Goal: Task Accomplishment & Management: Manage account settings

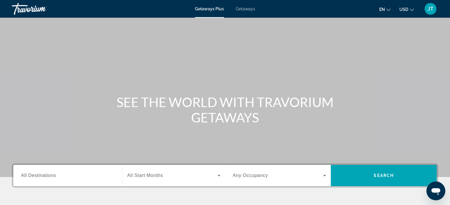
click at [245, 9] on span "Getaways" at bounding box center [245, 9] width 19 height 5
click at [429, 9] on span "JT" at bounding box center [430, 9] width 6 height 6
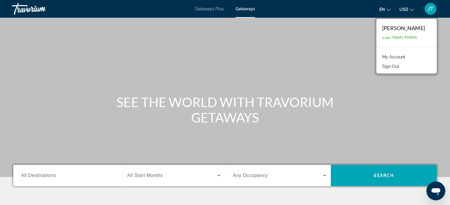
click at [400, 56] on link "My Account" at bounding box center [393, 57] width 29 height 8
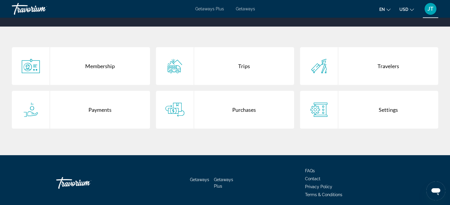
scroll to position [106, 0]
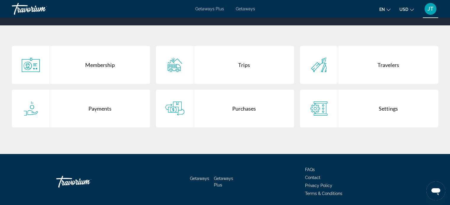
click at [239, 115] on div "Purchases" at bounding box center [244, 109] width 100 height 38
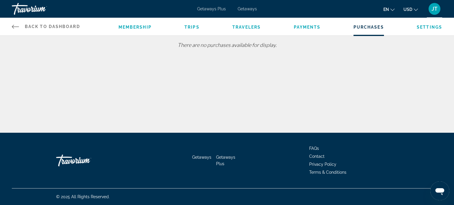
click at [218, 7] on span "Getaways Plus" at bounding box center [211, 9] width 29 height 5
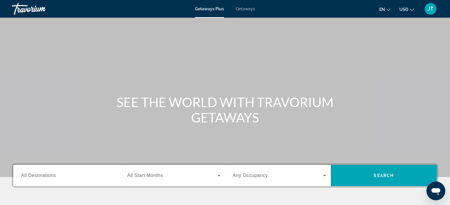
click at [431, 8] on span "JT" at bounding box center [430, 9] width 6 height 6
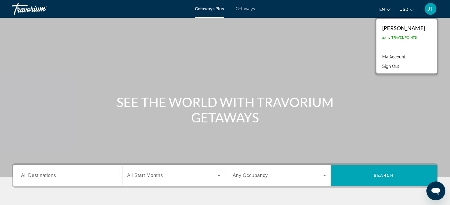
click at [400, 56] on link "My Account" at bounding box center [393, 57] width 29 height 8
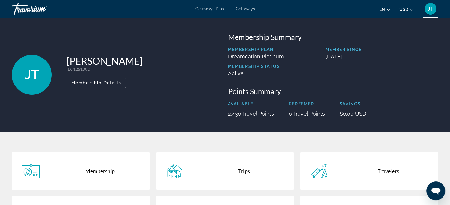
scroll to position [128, 0]
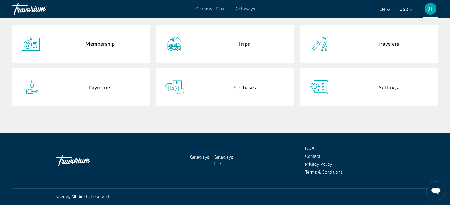
click at [233, 98] on div "Purchases" at bounding box center [244, 88] width 100 height 38
